Goal: Find contact information: Find contact information

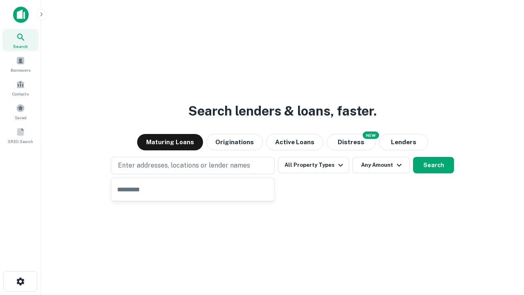
type input "**********"
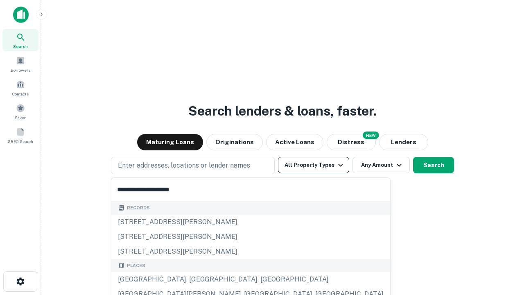
click at [314, 165] on button "All Property Types" at bounding box center [313, 165] width 71 height 16
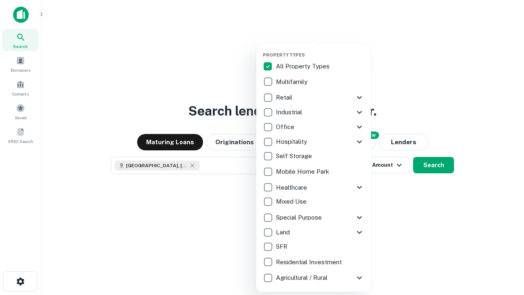
click at [320, 50] on button "button" at bounding box center [320, 50] width 115 height 0
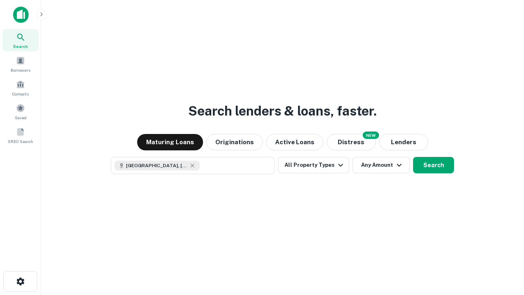
scroll to position [13, 0]
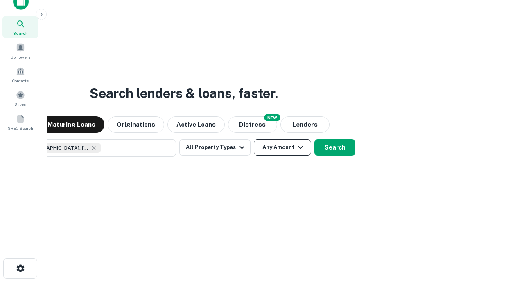
click at [254, 139] on button "Any Amount" at bounding box center [282, 147] width 57 height 16
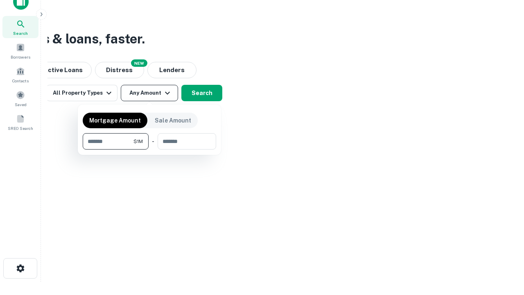
type input "*******"
click at [150, 150] on button "button" at bounding box center [150, 150] width 134 height 0
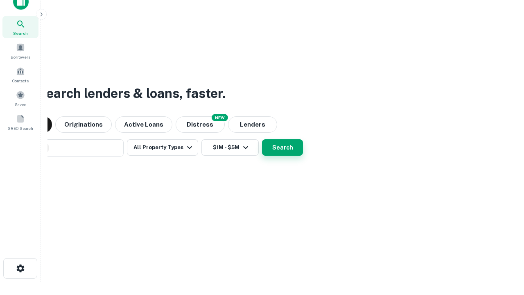
click at [262, 139] on button "Search" at bounding box center [282, 147] width 41 height 16
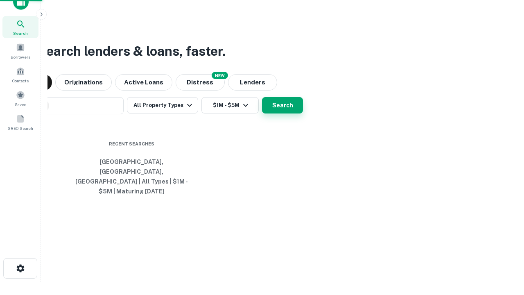
scroll to position [27, 232]
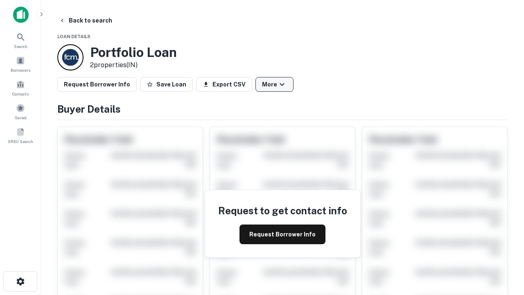
click at [274, 84] on button "More" at bounding box center [275, 84] width 38 height 15
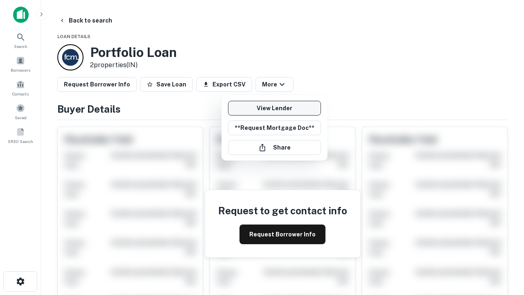
click at [274, 108] on link "View Lender" at bounding box center [274, 108] width 93 height 15
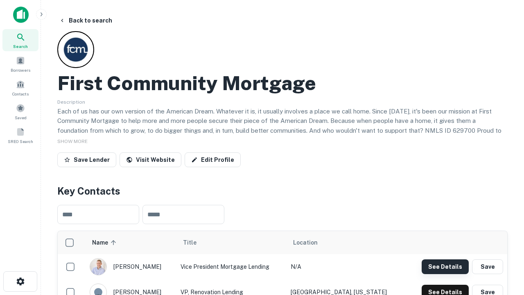
click at [445, 266] on button "See Details" at bounding box center [445, 266] width 47 height 15
click at [20, 281] on icon "button" at bounding box center [21, 281] width 10 height 10
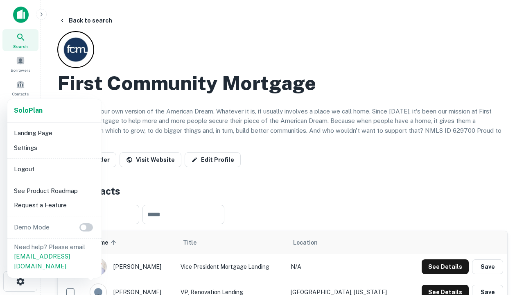
click at [54, 169] on li "Logout" at bounding box center [55, 169] width 88 height 15
